Goal: Navigation & Orientation: Find specific page/section

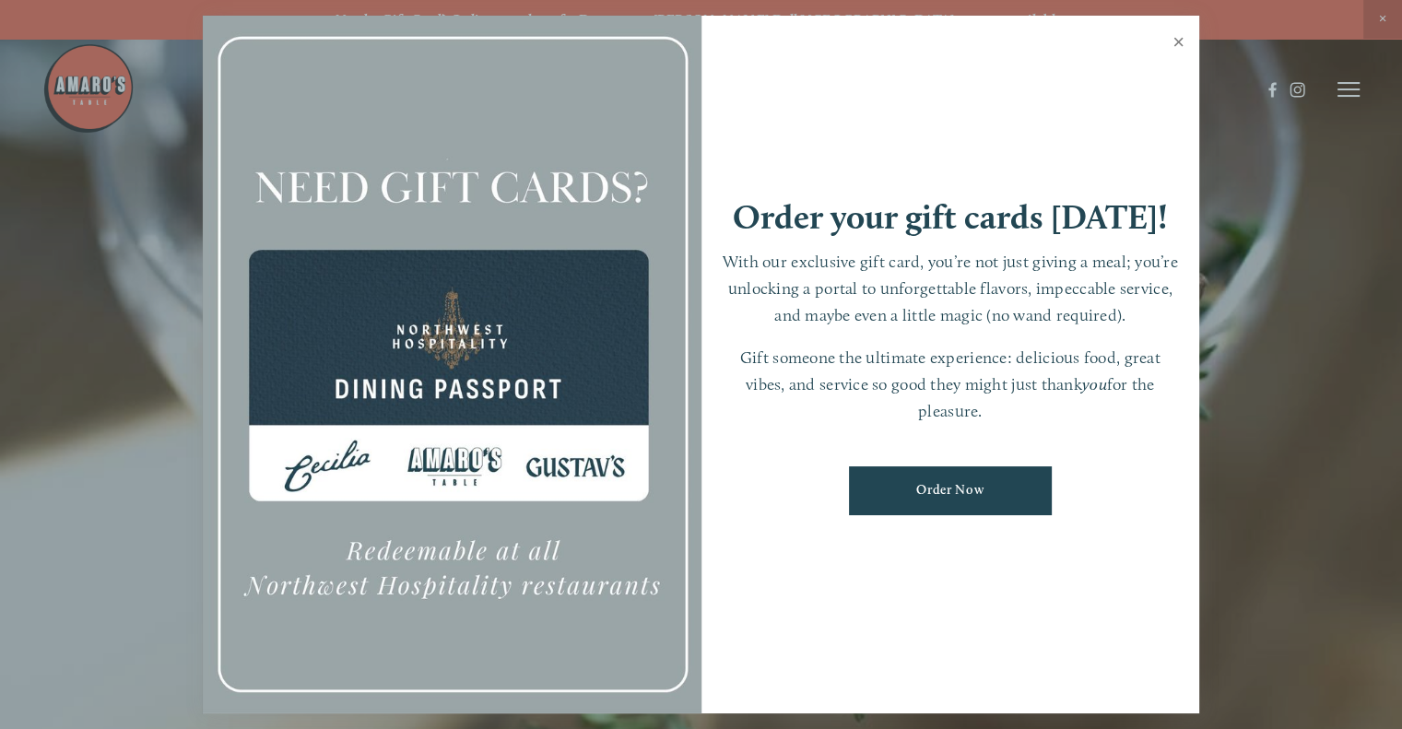
click at [1176, 36] on link "Close" at bounding box center [1179, 44] width 36 height 52
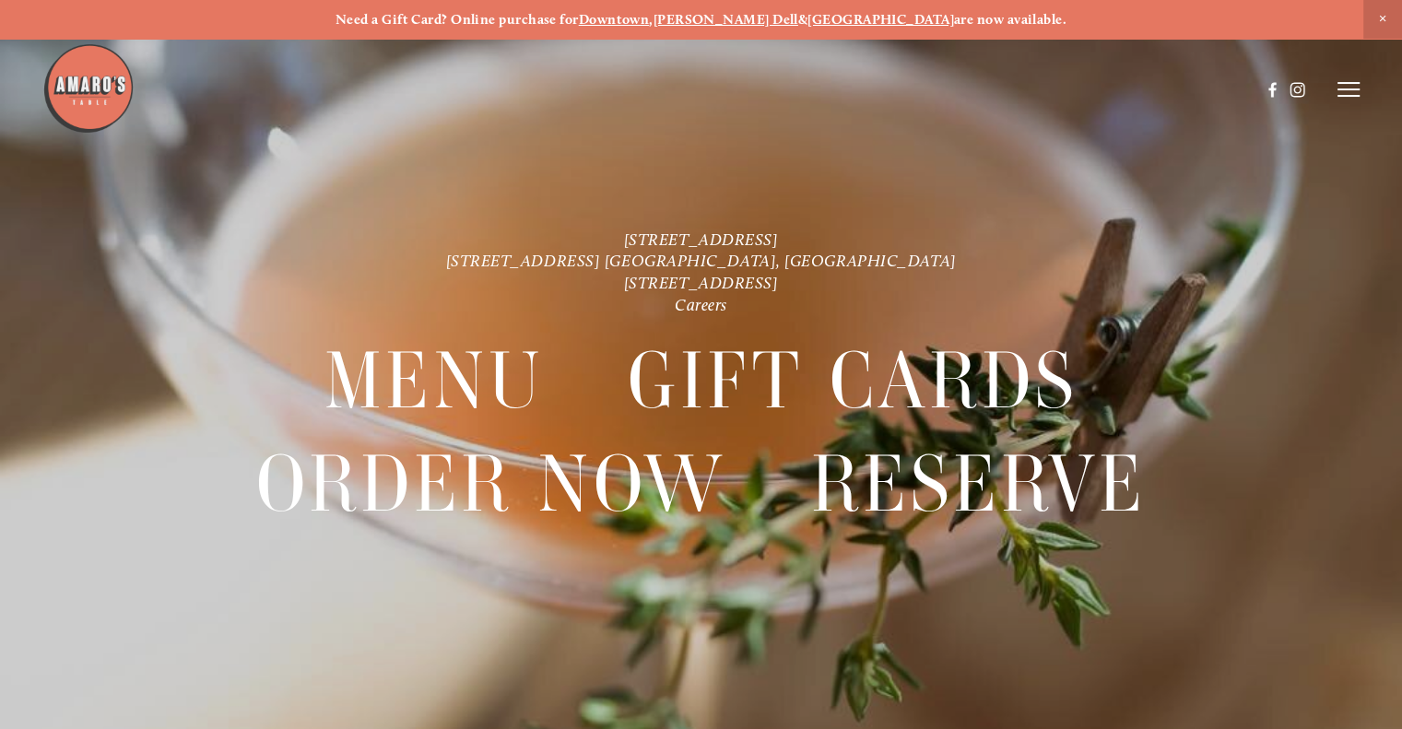
click at [1338, 95] on icon at bounding box center [1349, 89] width 22 height 17
click at [1013, 92] on span "Menu" at bounding box center [1017, 89] width 34 height 16
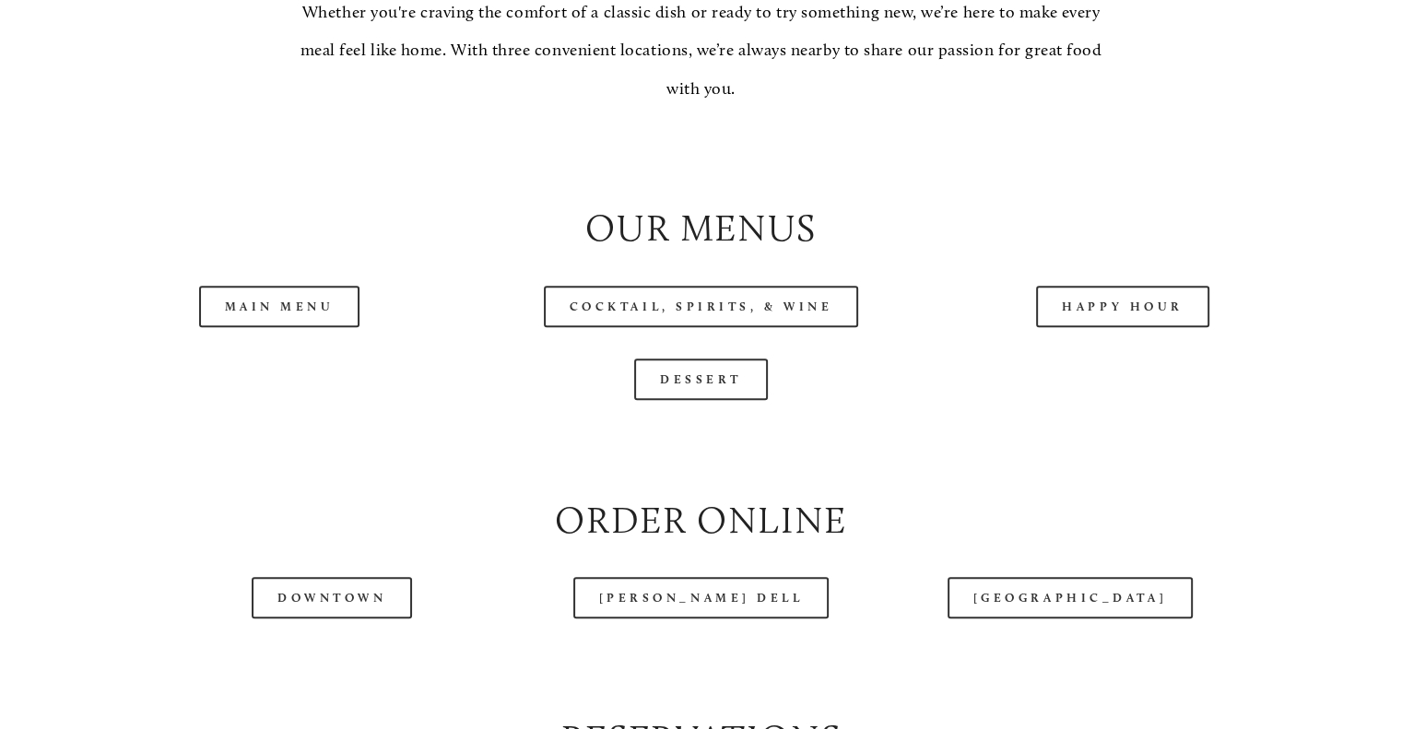
scroll to position [1844, 0]
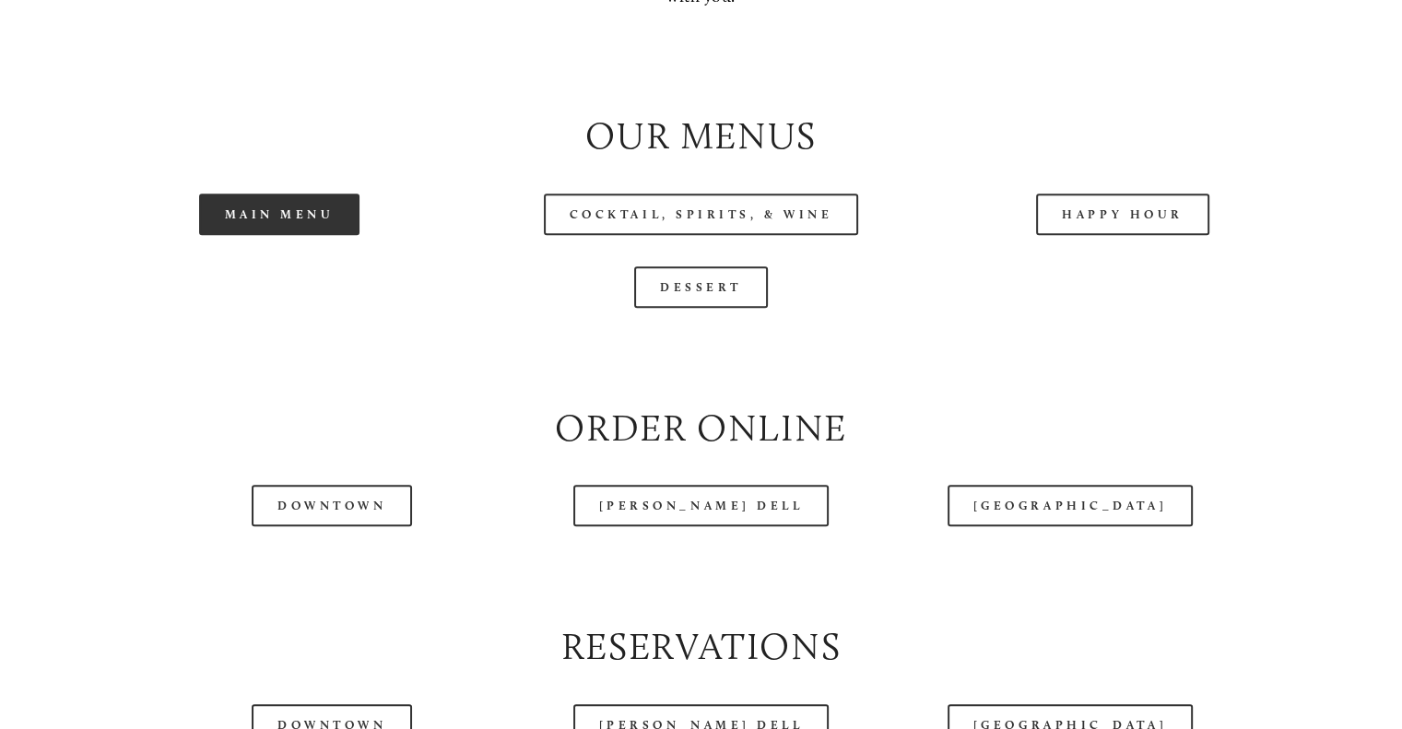
click at [261, 235] on link "Main Menu" at bounding box center [279, 214] width 161 height 41
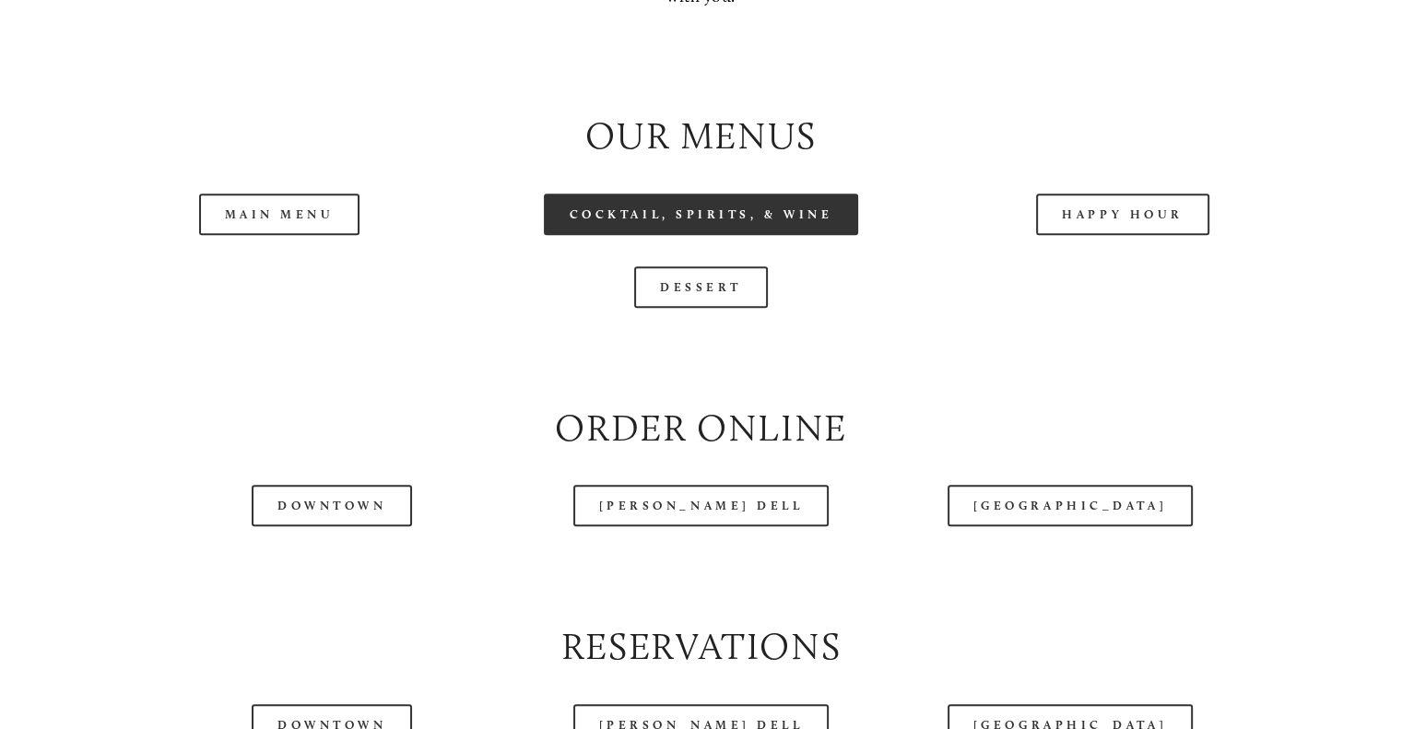
click at [748, 235] on link "Cocktail, Spirits, & Wine" at bounding box center [701, 214] width 315 height 41
